Goal: Information Seeking & Learning: Learn about a topic

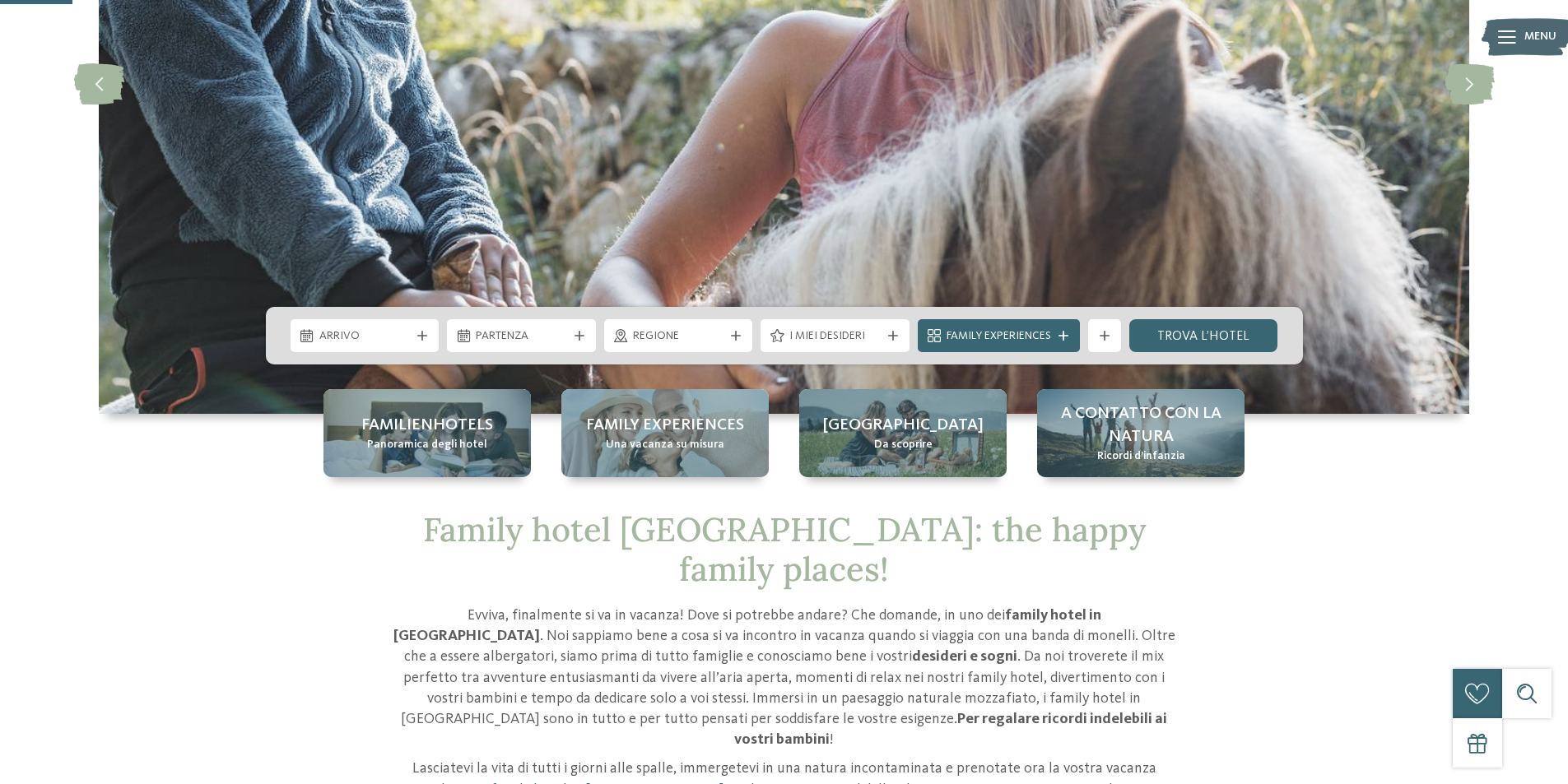
scroll to position [329, 0]
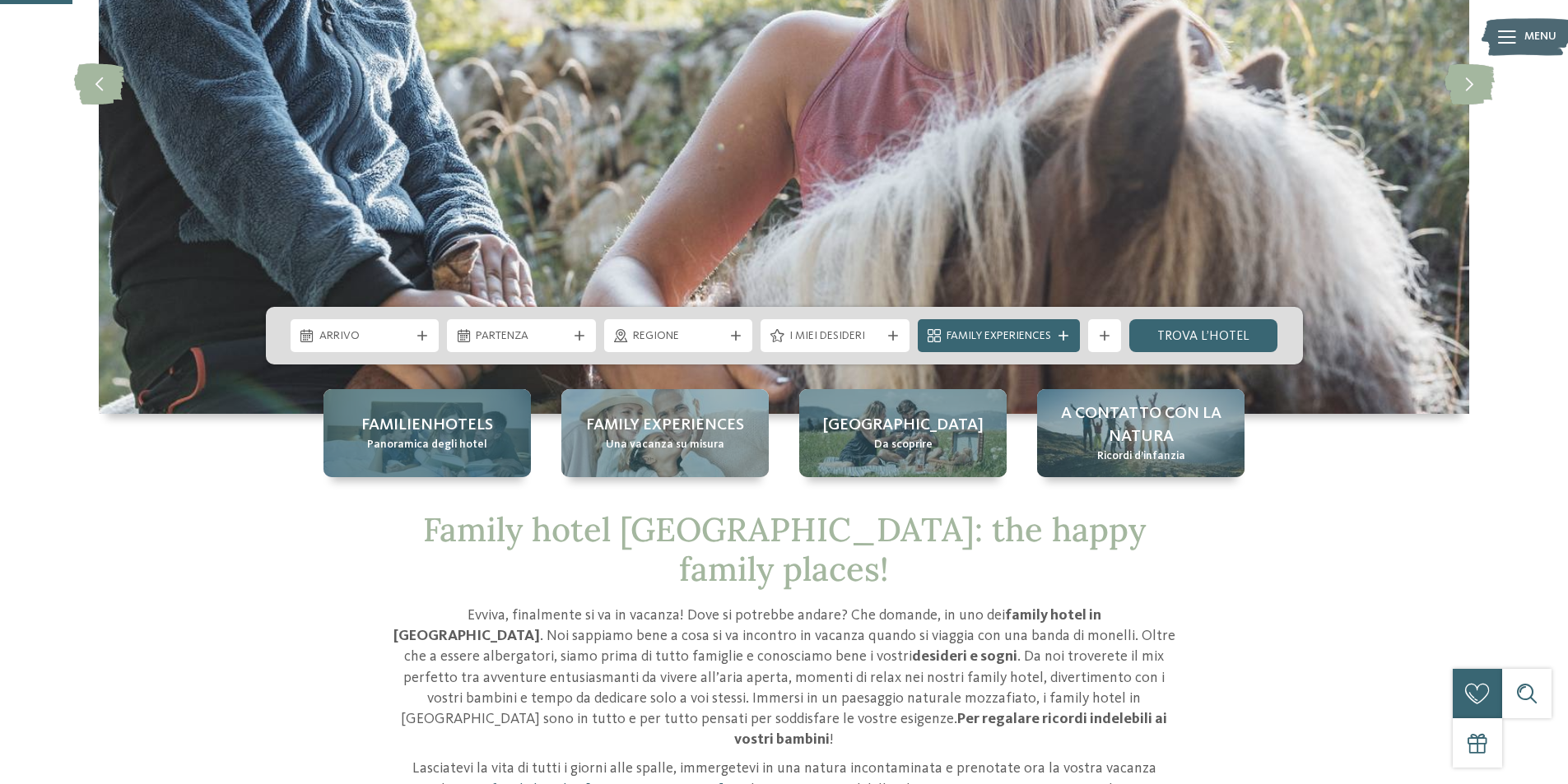
click at [388, 443] on span "Panoramica degli hotel" at bounding box center [427, 445] width 120 height 17
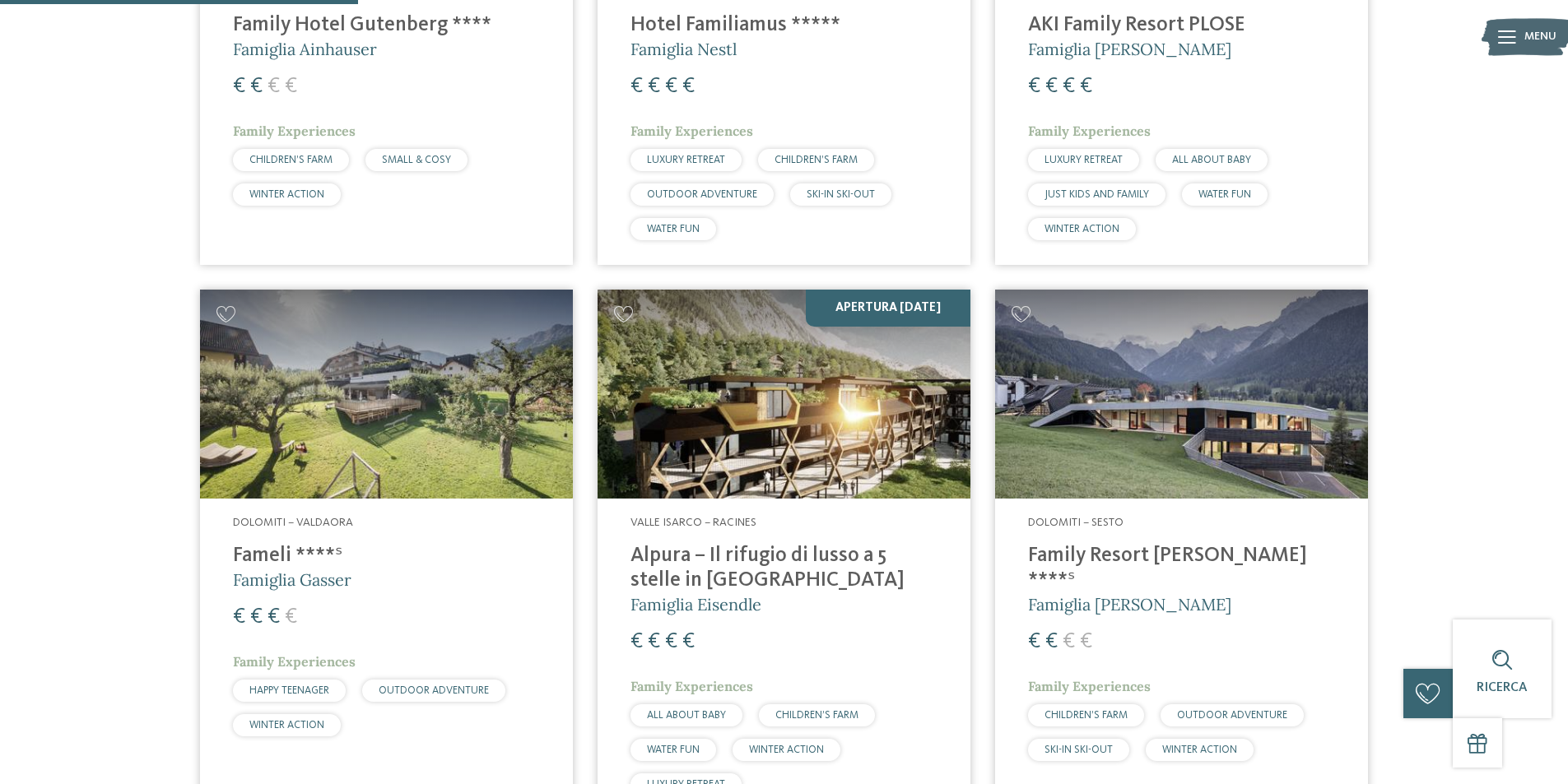
scroll to position [1317, 0]
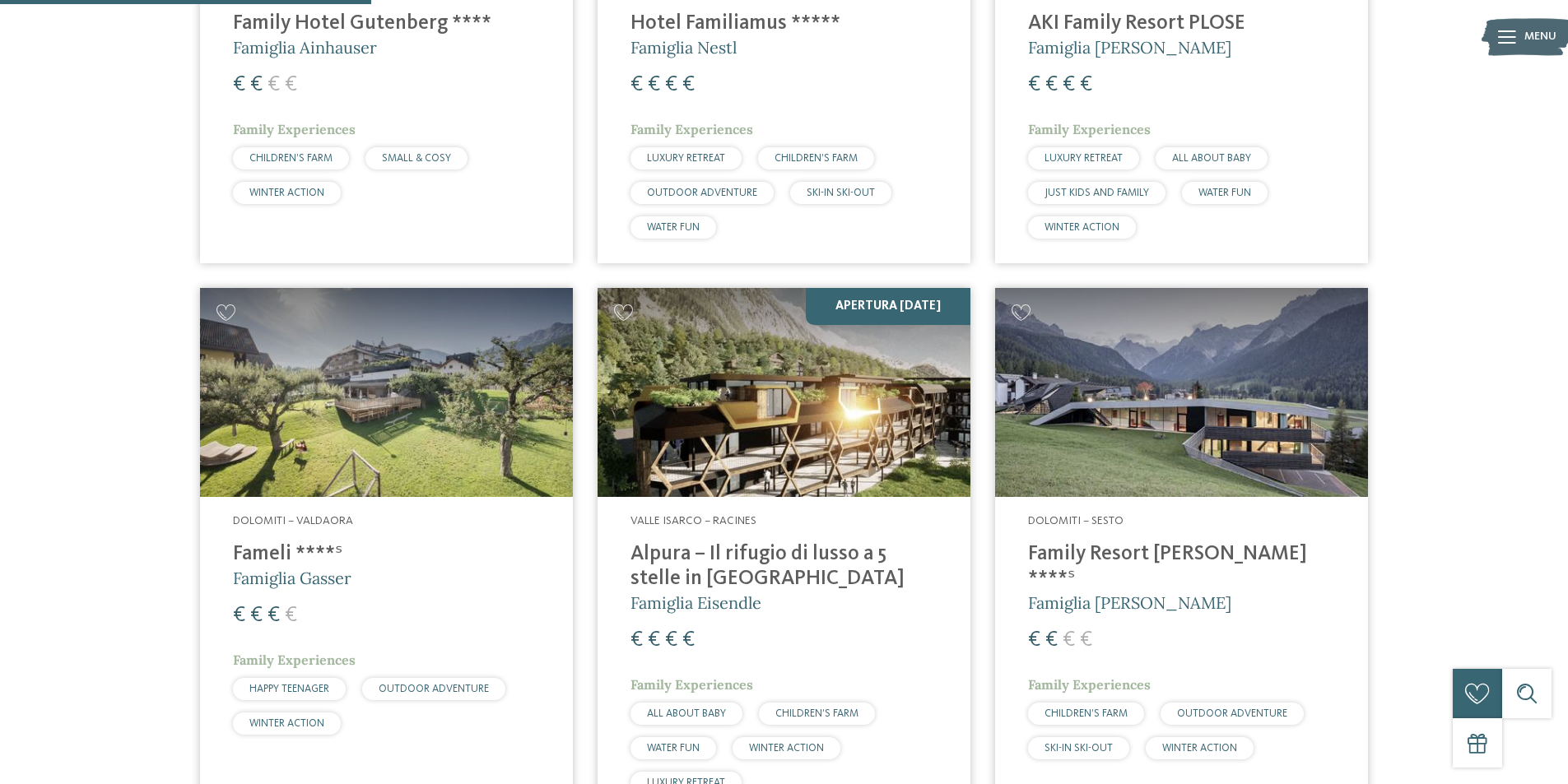
click at [663, 555] on h4 "Alpura – Il rifugio di lusso a 5 stelle in [GEOGRAPHIC_DATA]" at bounding box center [784, 567] width 307 height 49
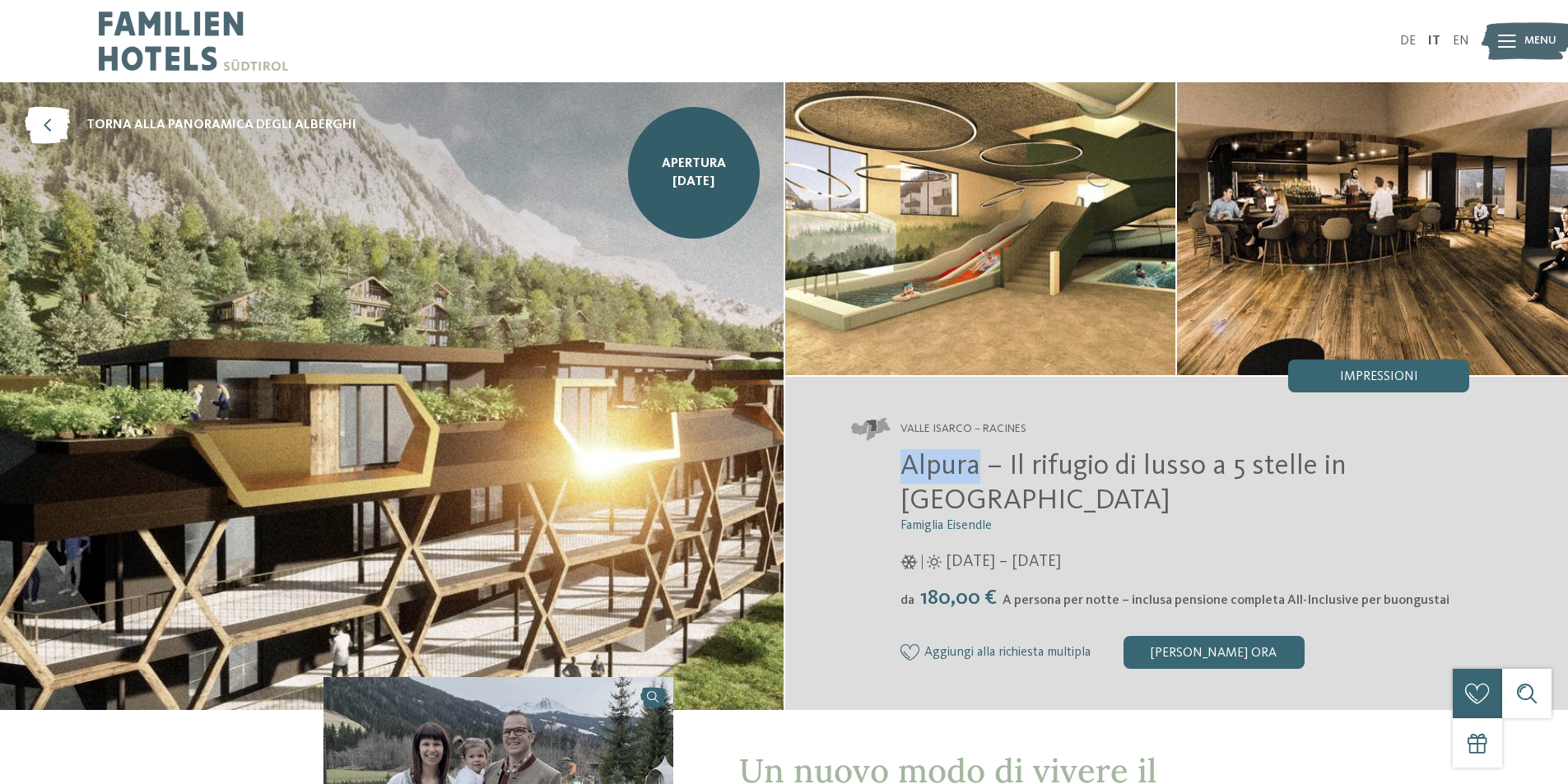
drag, startPoint x: 907, startPoint y: 459, endPoint x: 976, endPoint y: 471, distance: 70.0
click at [976, 471] on span "Alpura – Il rifugio di lusso a 5 stelle in [GEOGRAPHIC_DATA]" at bounding box center [1124, 484] width 446 height 63
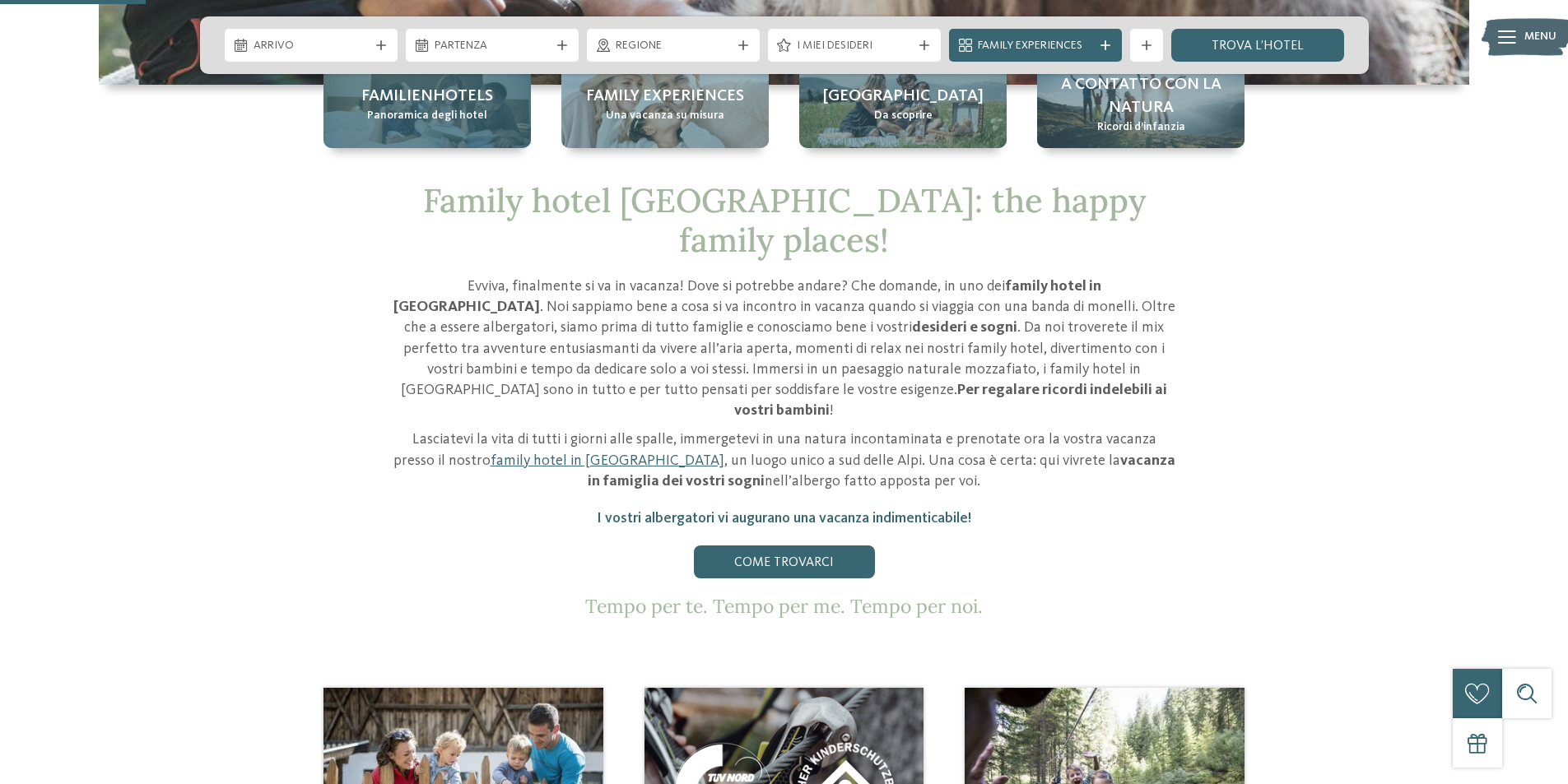
click at [435, 105] on span "Familienhotels" at bounding box center [428, 97] width 132 height 23
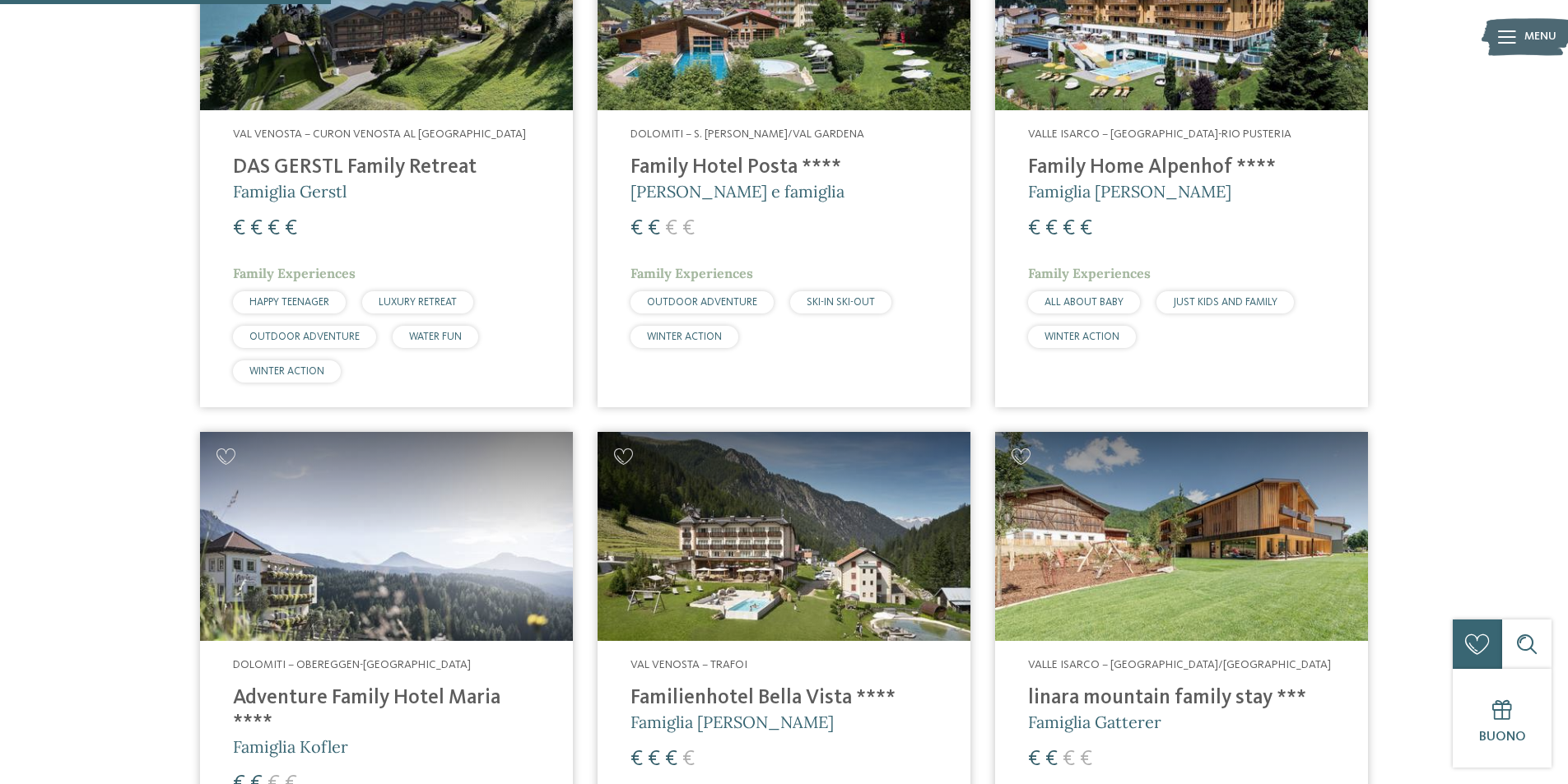
scroll to position [1234, 0]
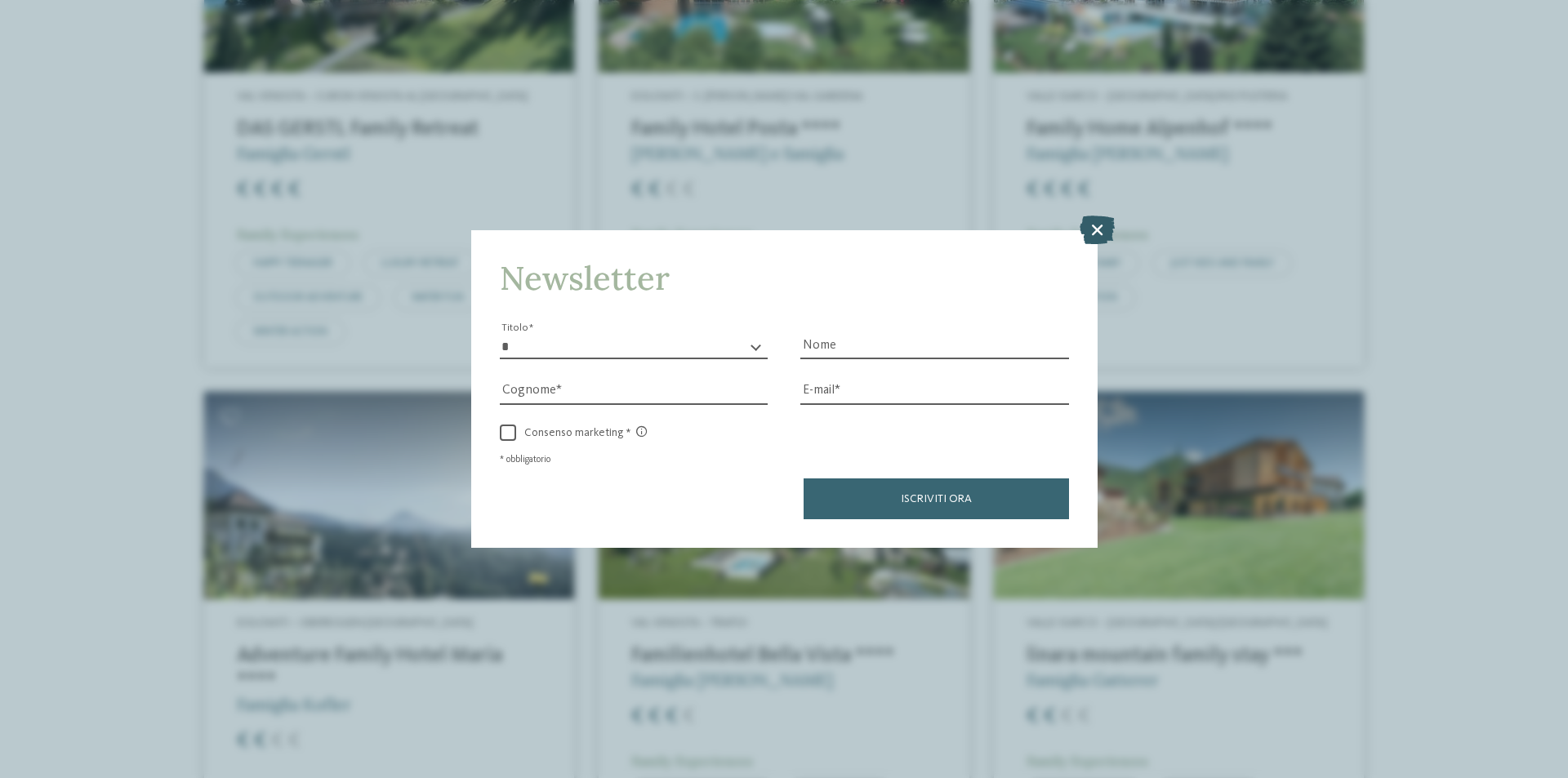
click at [1102, 225] on icon at bounding box center [1097, 229] width 35 height 29
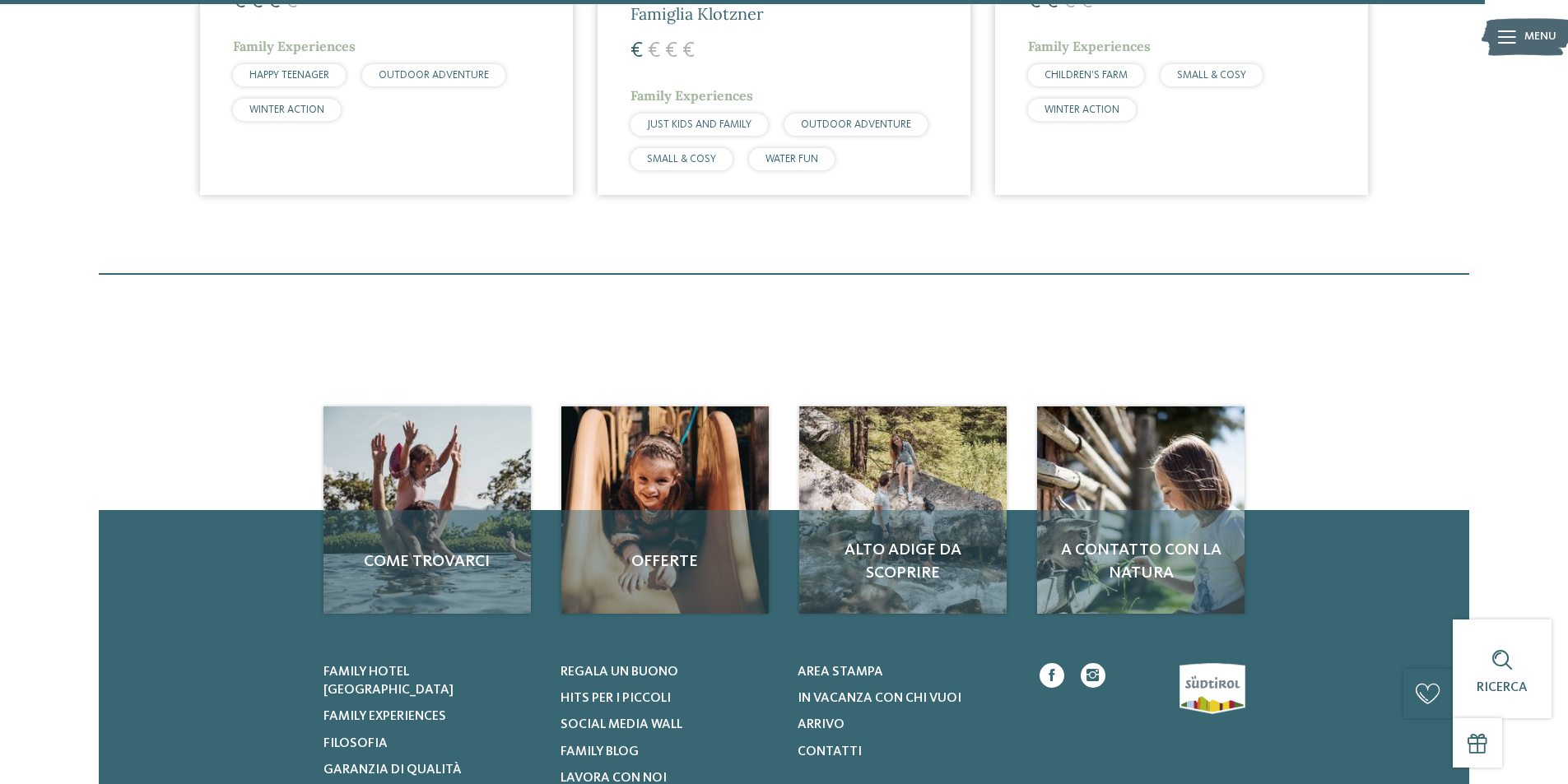
scroll to position [5267, 0]
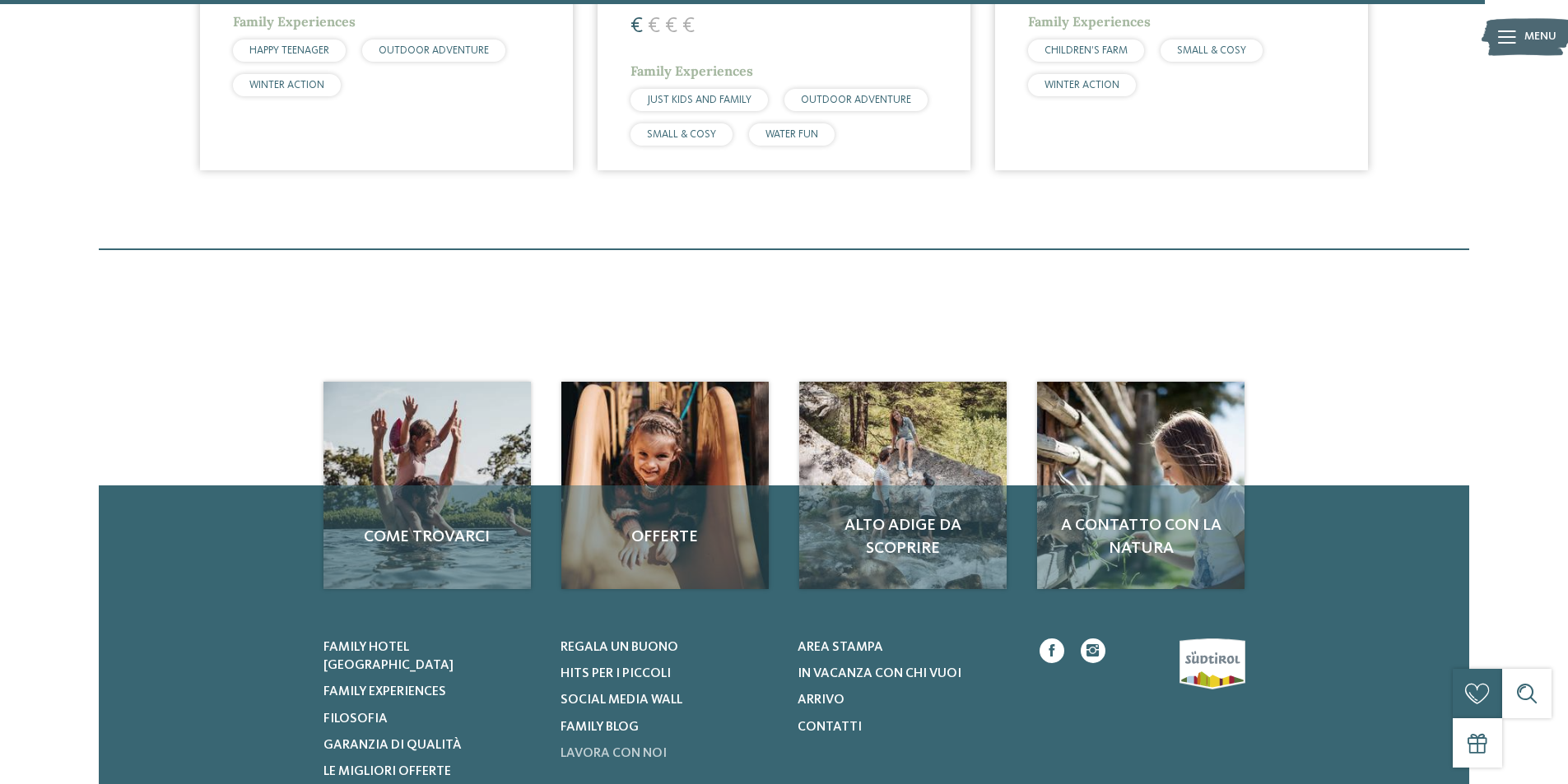
click at [695, 744] on link "Lavora con noi" at bounding box center [668, 753] width 217 height 18
